Goal: Task Accomplishment & Management: Complete application form

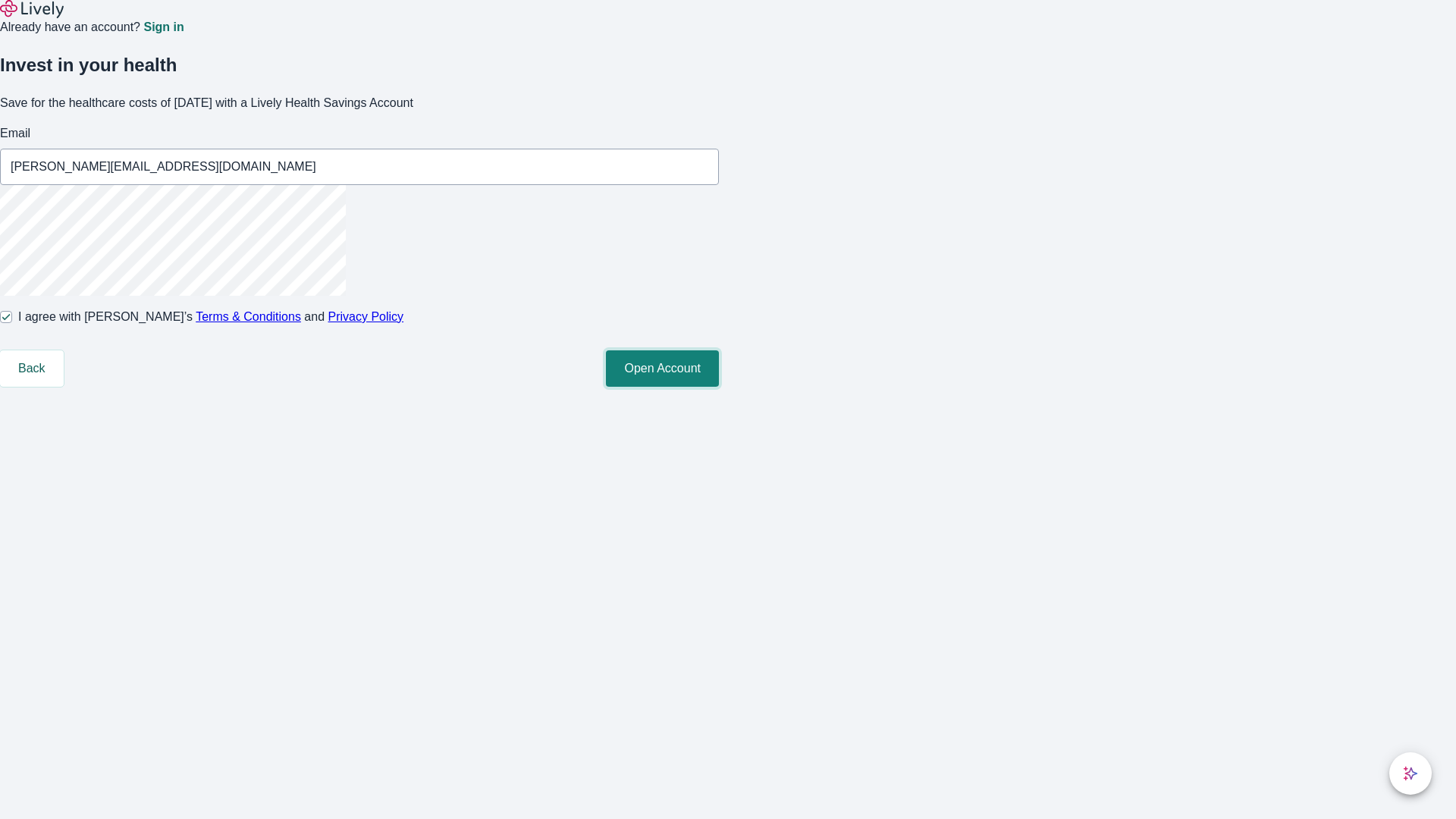
click at [719, 386] on button "Open Account" at bounding box center [662, 369] width 113 height 37
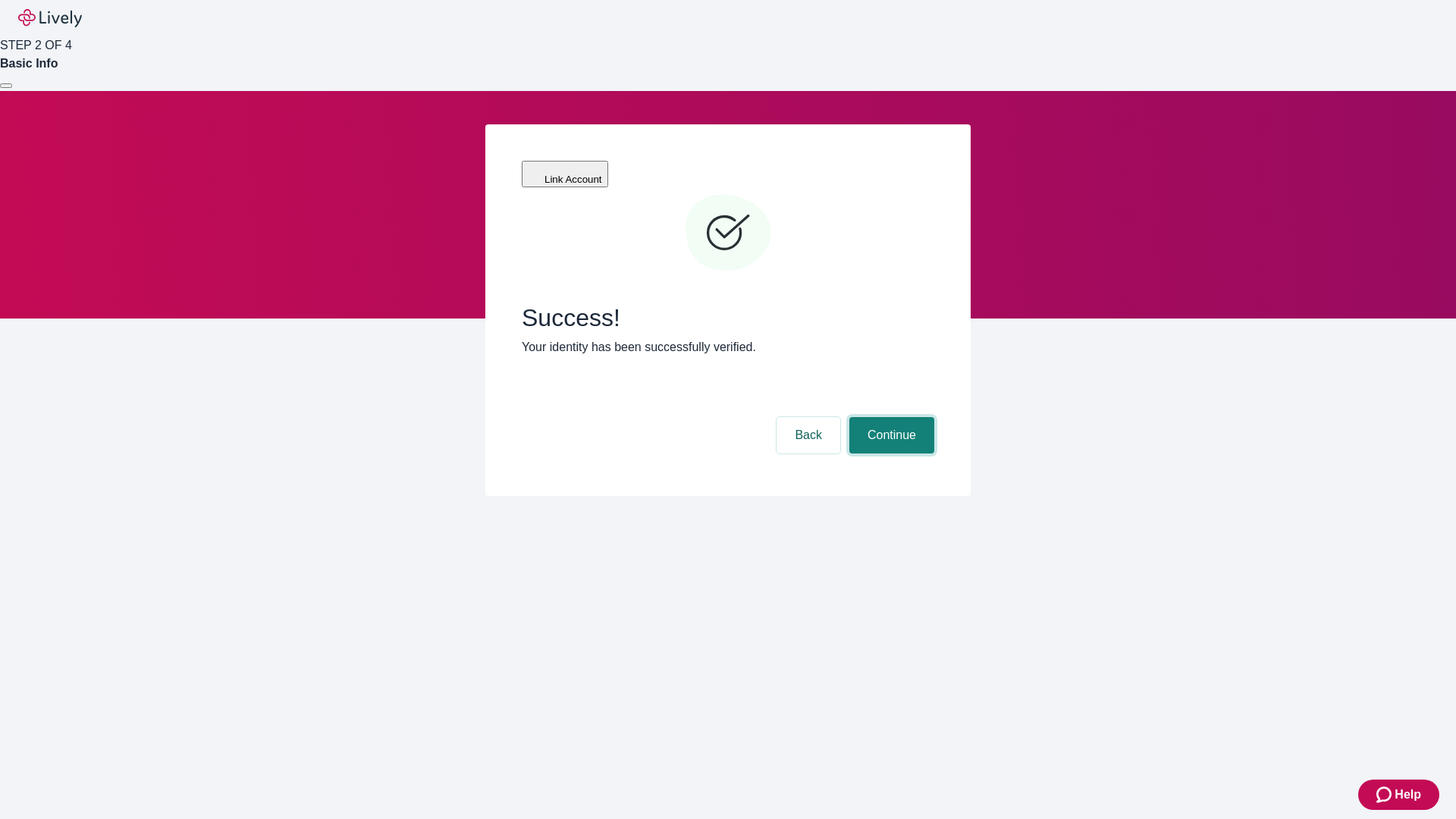
click at [889, 417] on button "Continue" at bounding box center [892, 435] width 85 height 37
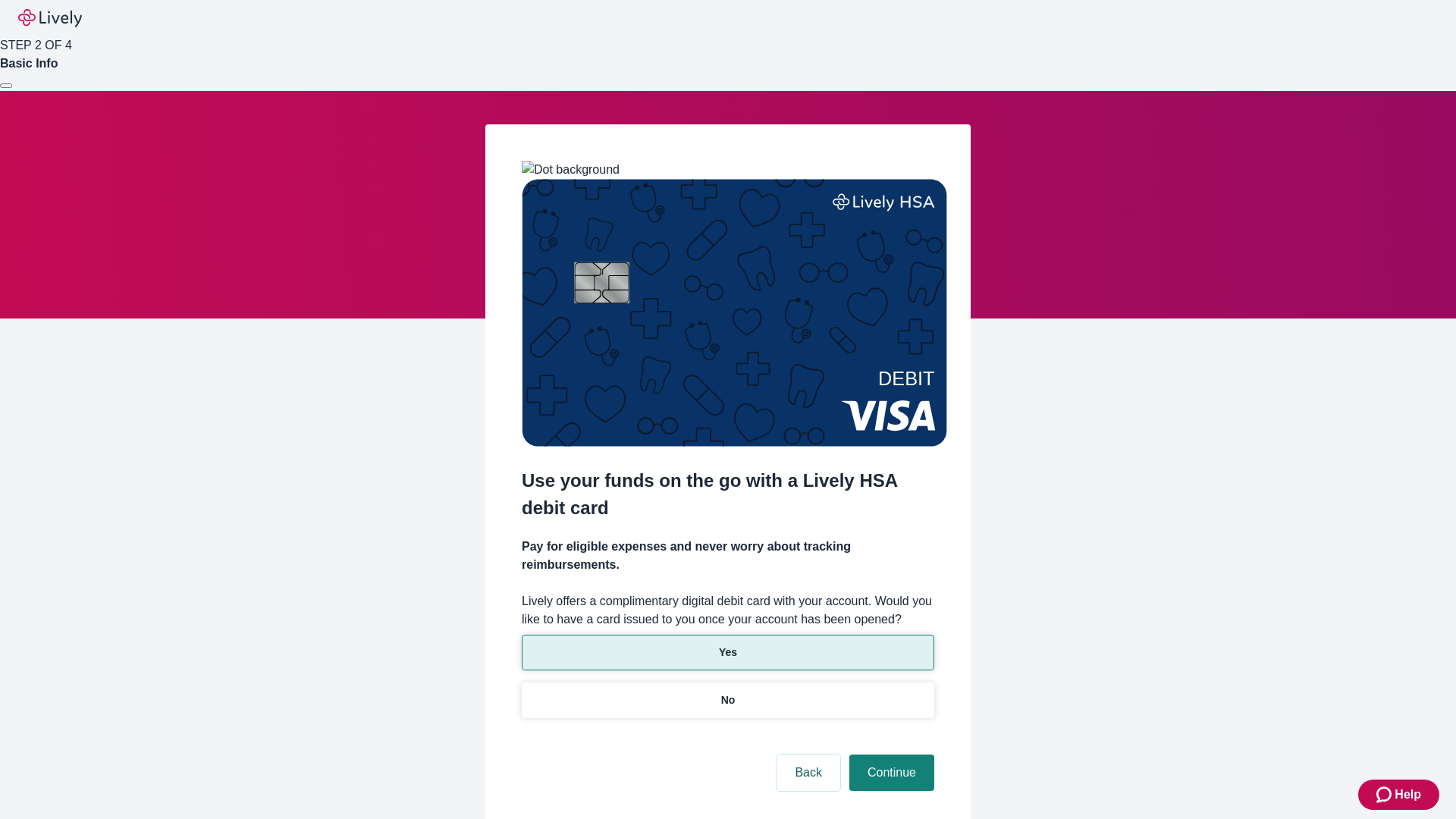
click at [728, 645] on p "Yes" at bounding box center [728, 653] width 18 height 16
click at [889, 755] on button "Continue" at bounding box center [892, 773] width 85 height 37
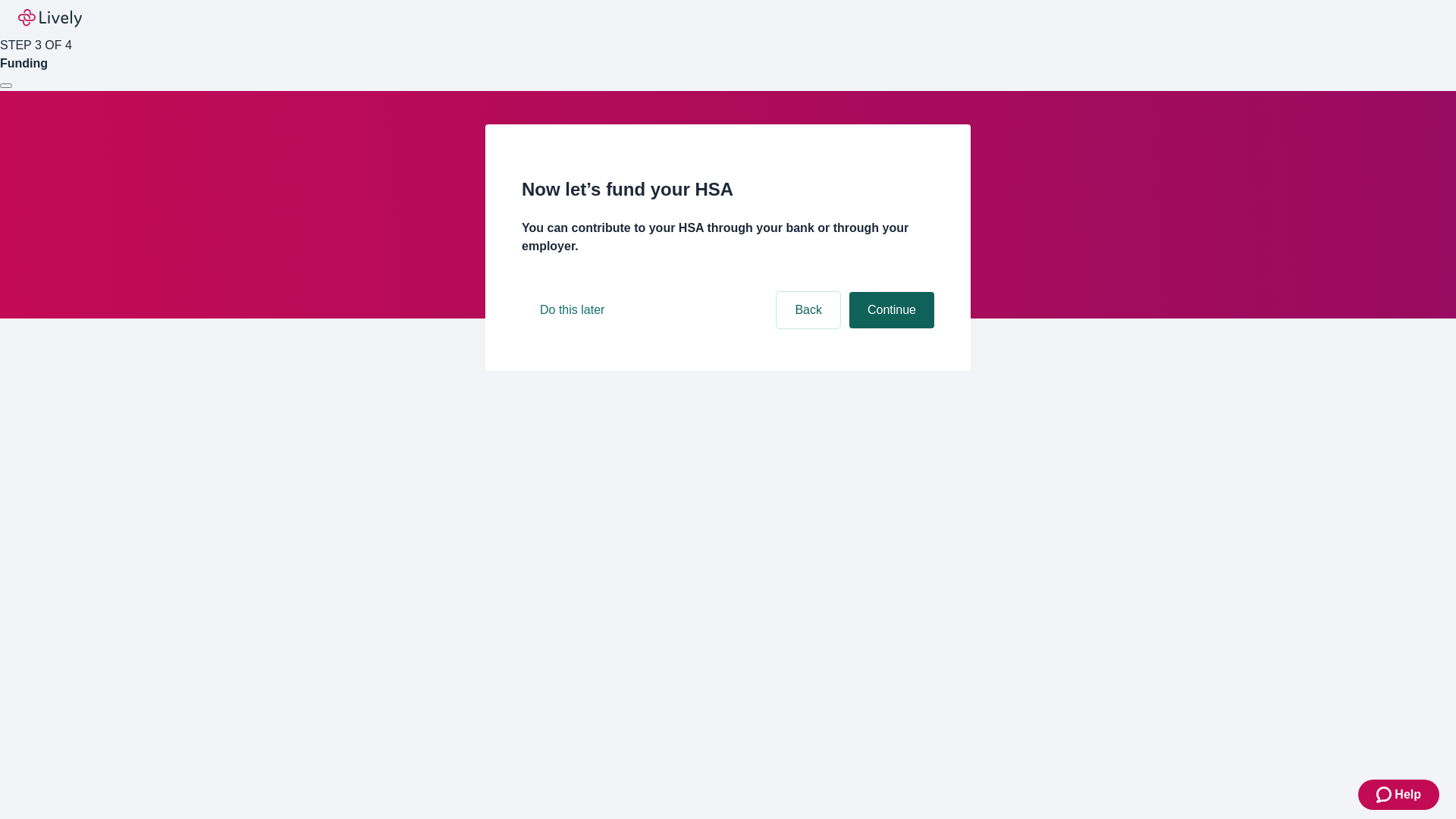
click at [889, 328] on button "Continue" at bounding box center [892, 311] width 85 height 37
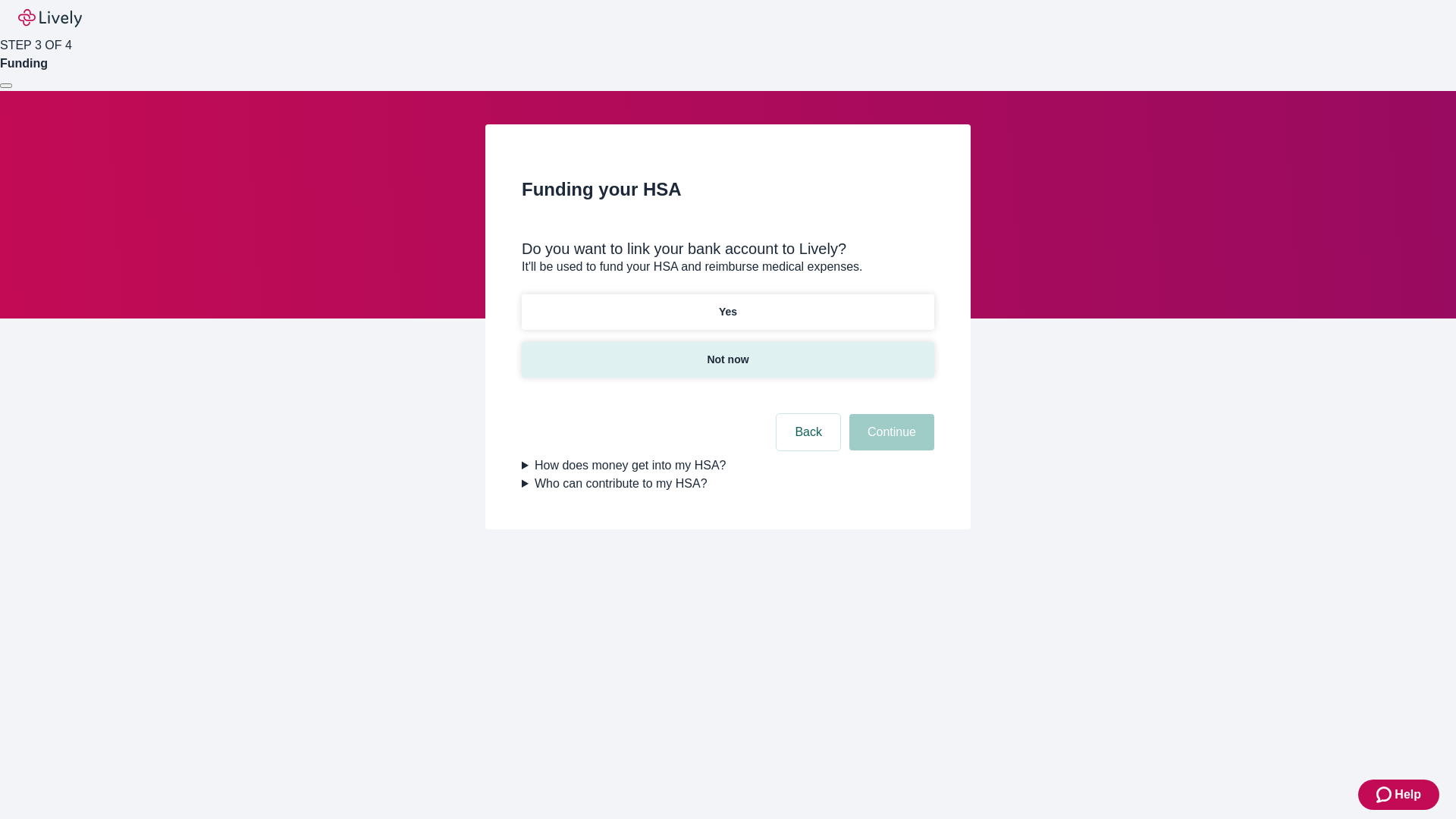
click at [728, 352] on p "Not now" at bounding box center [728, 359] width 42 height 16
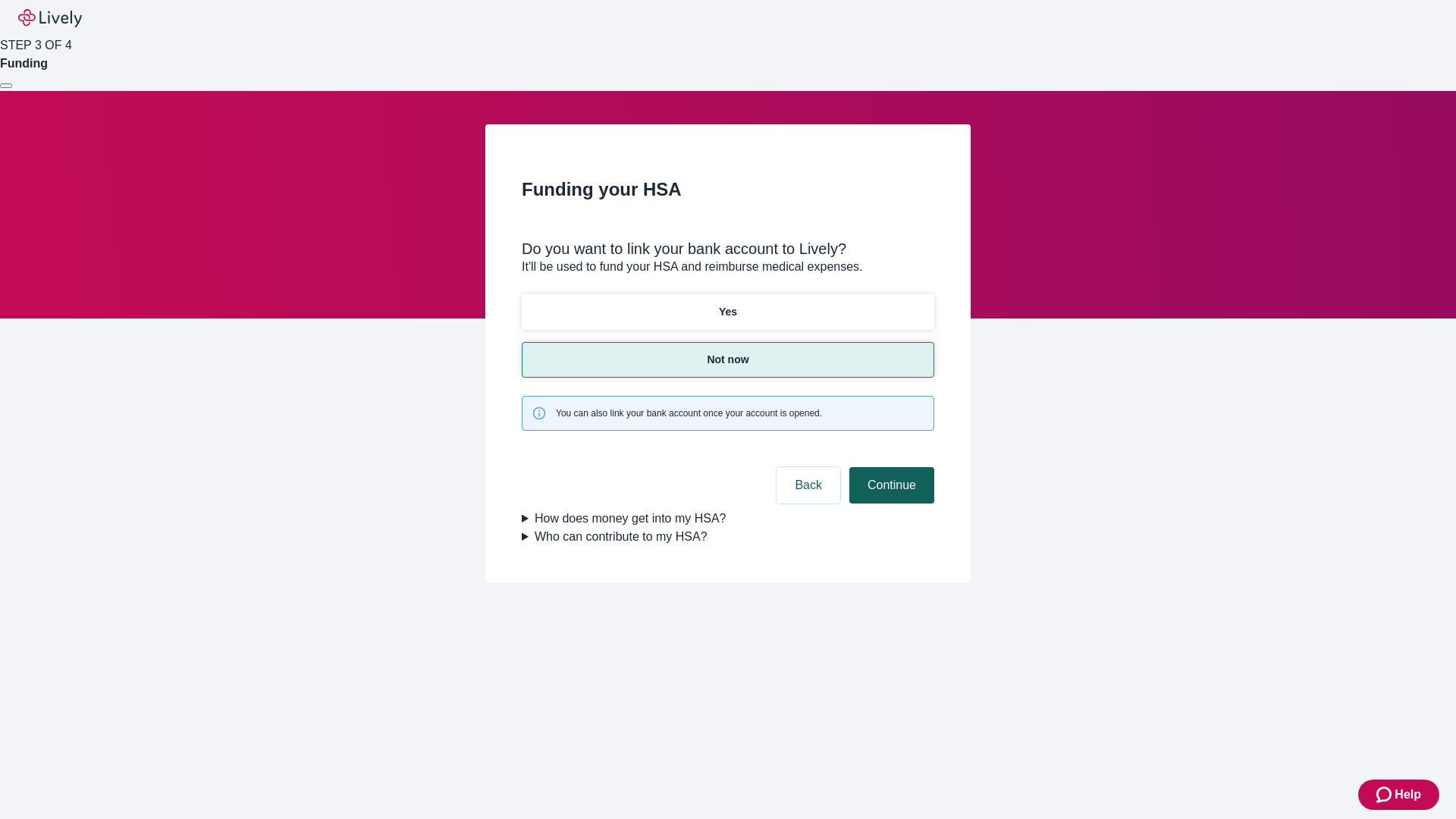
click at [889, 467] on button "Continue" at bounding box center [892, 486] width 85 height 37
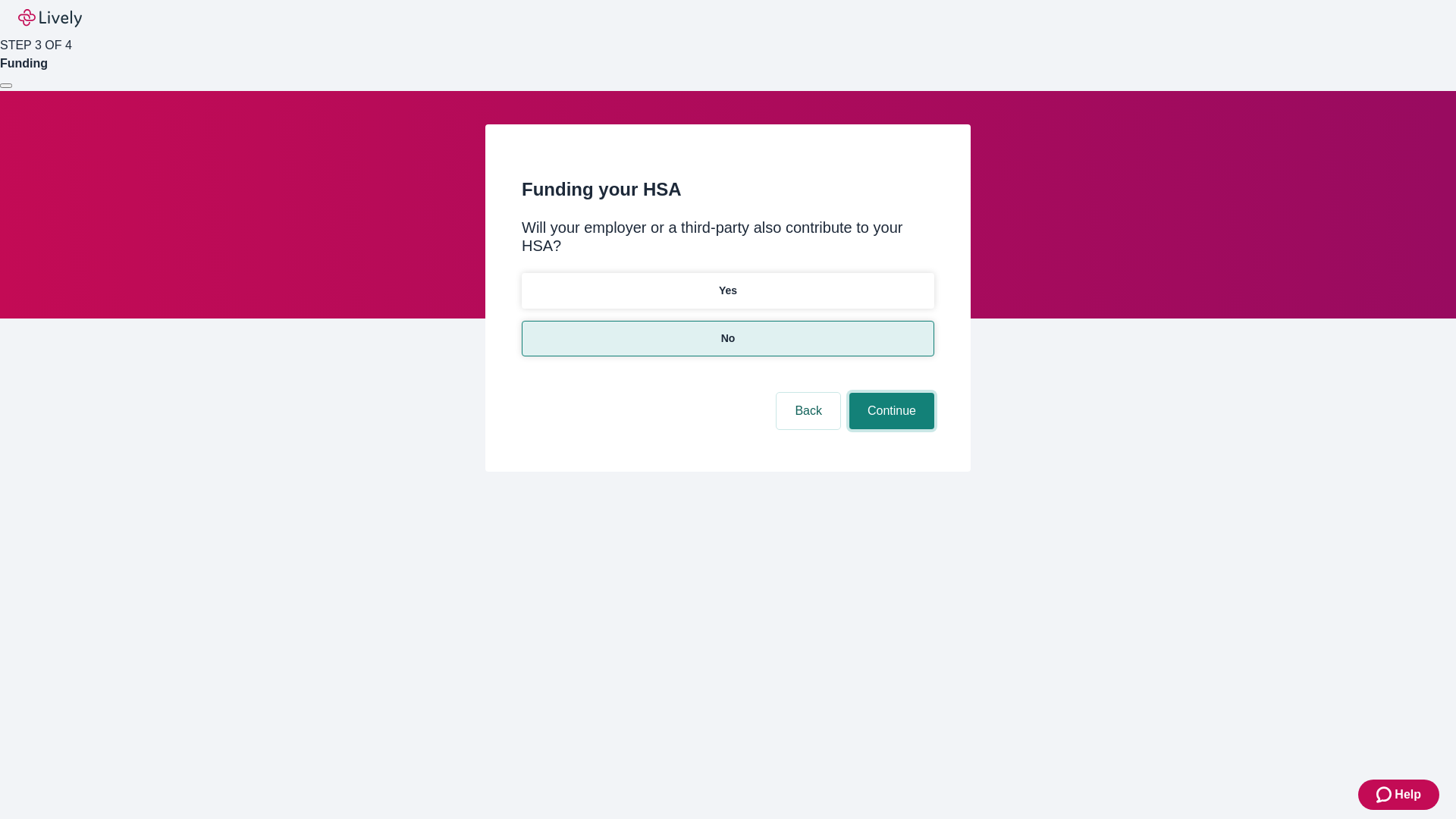
click at [889, 393] on button "Continue" at bounding box center [892, 411] width 85 height 37
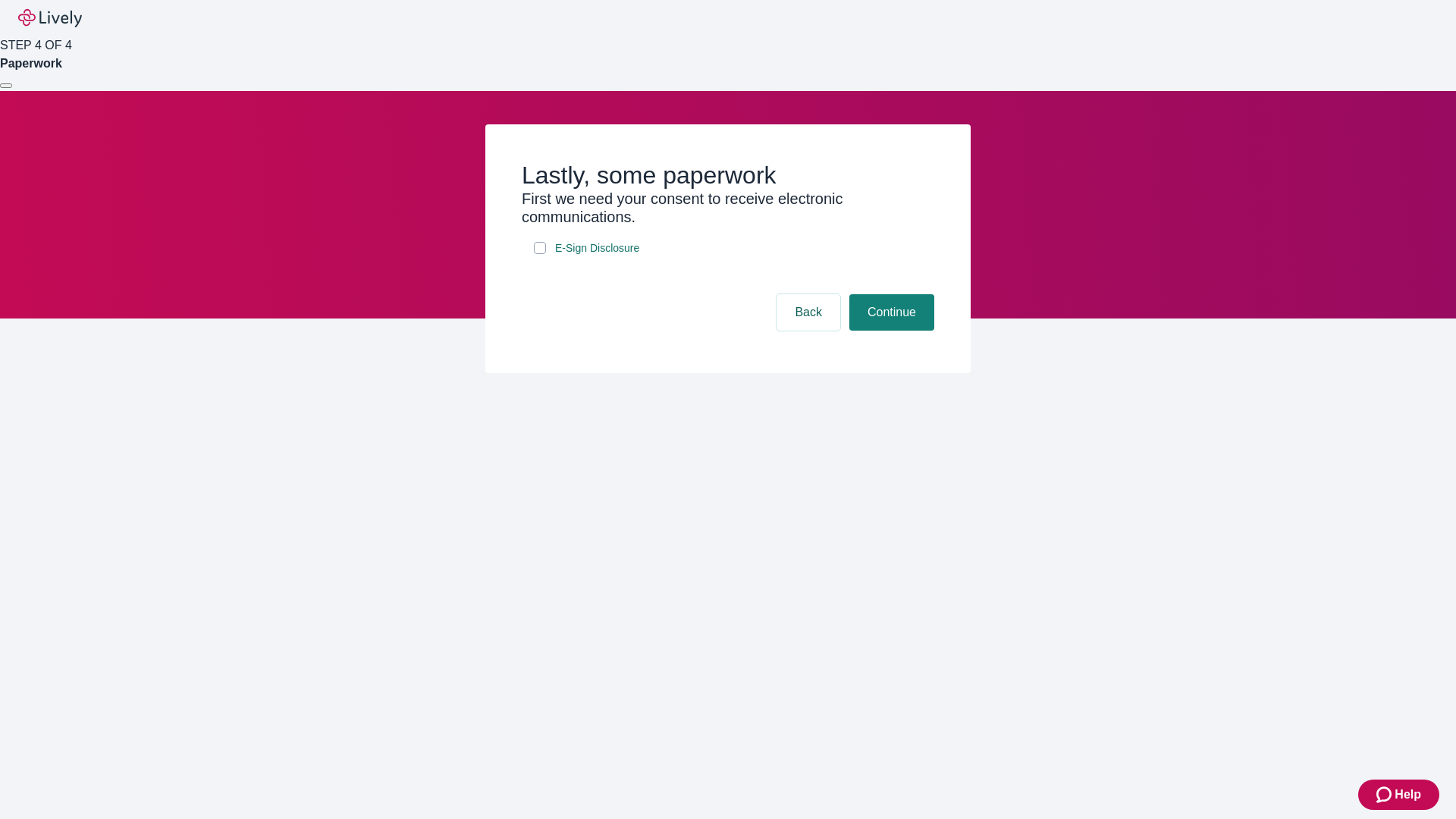
click at [540, 254] on input "E-Sign Disclosure" at bounding box center [540, 248] width 12 height 12
checkbox input "true"
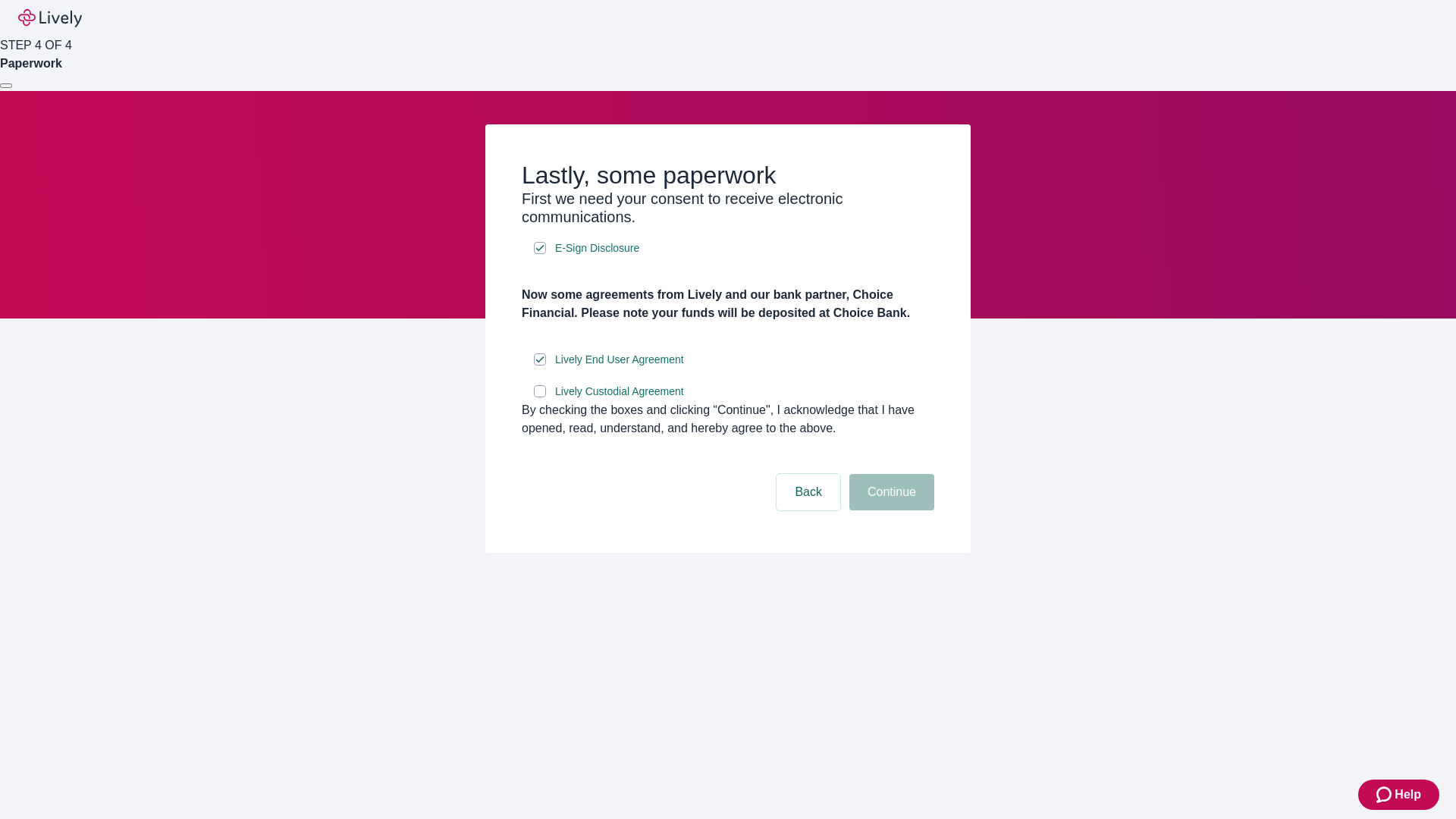
click at [540, 398] on input "Lively Custodial Agreement" at bounding box center [540, 392] width 12 height 12
checkbox input "true"
click at [889, 511] on button "Continue" at bounding box center [892, 493] width 85 height 37
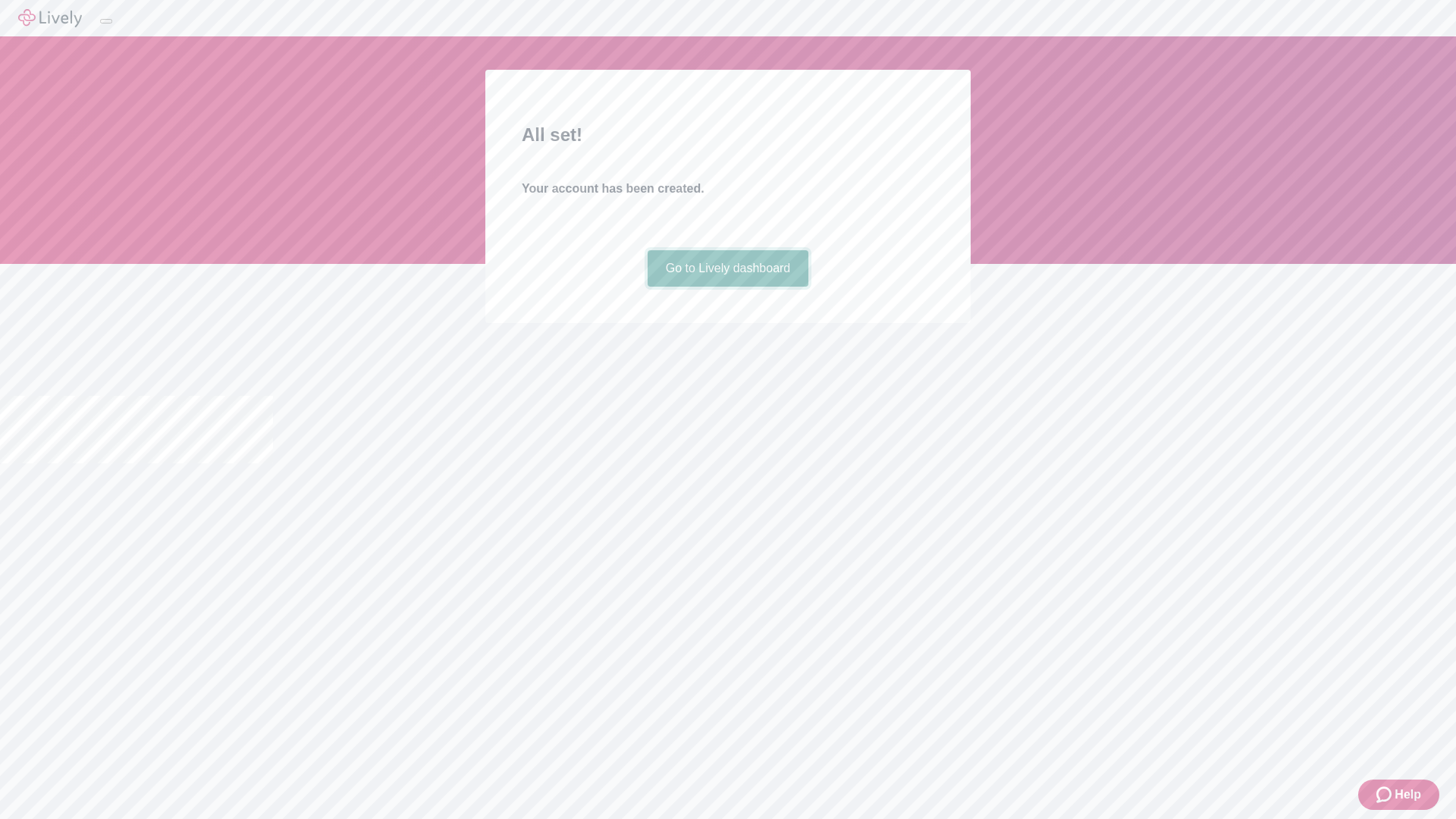
click at [728, 286] on link "Go to Lively dashboard" at bounding box center [728, 269] width 162 height 37
